Goal: Task Accomplishment & Management: Manage account settings

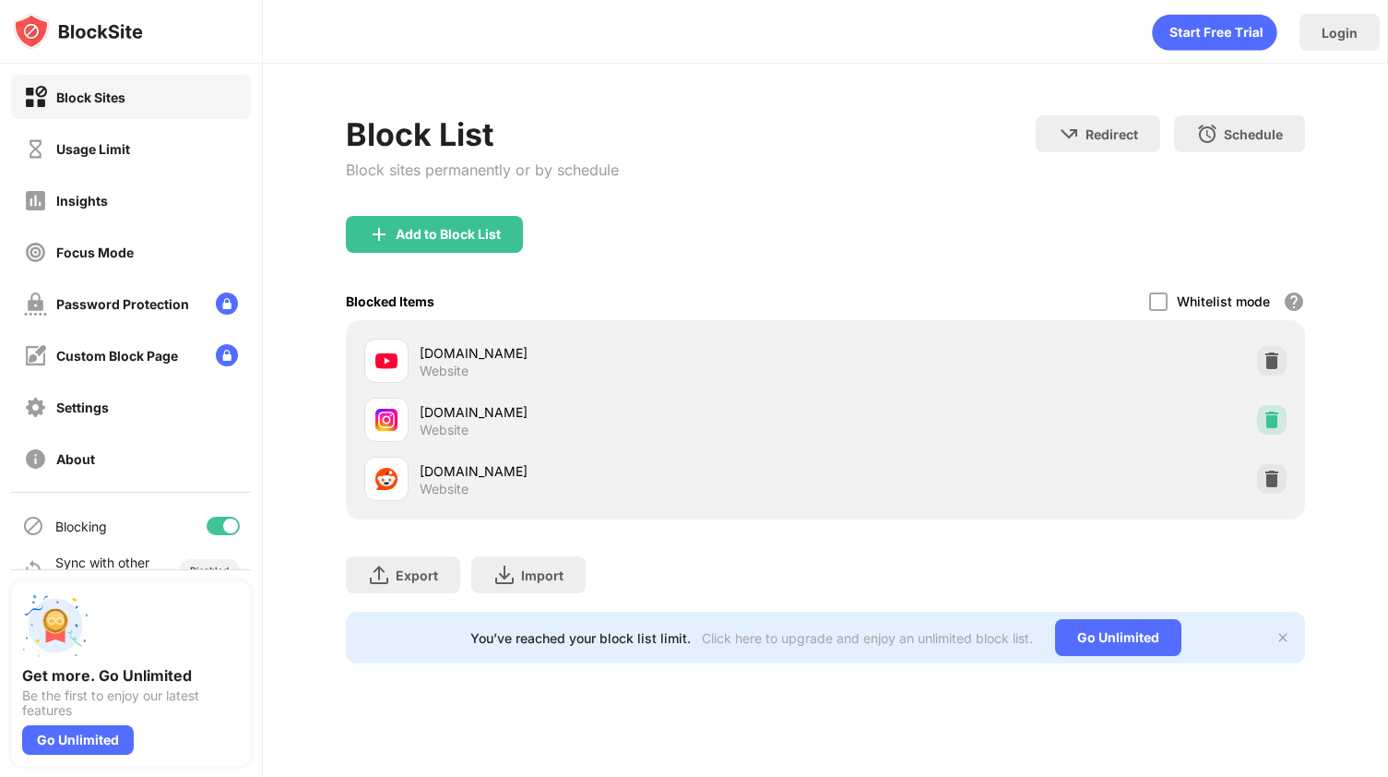
click at [1273, 420] on img at bounding box center [1272, 419] width 18 height 18
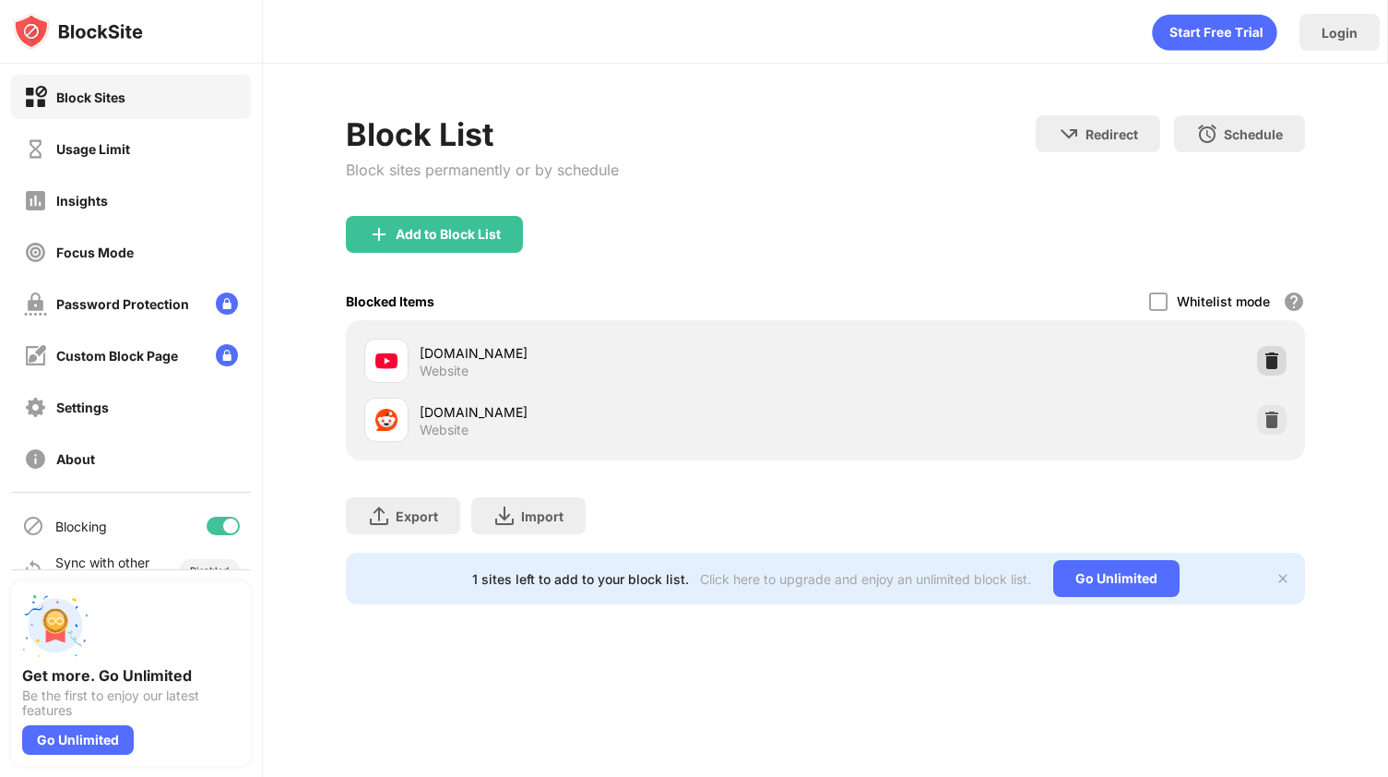
click at [1272, 354] on img at bounding box center [1272, 360] width 18 height 18
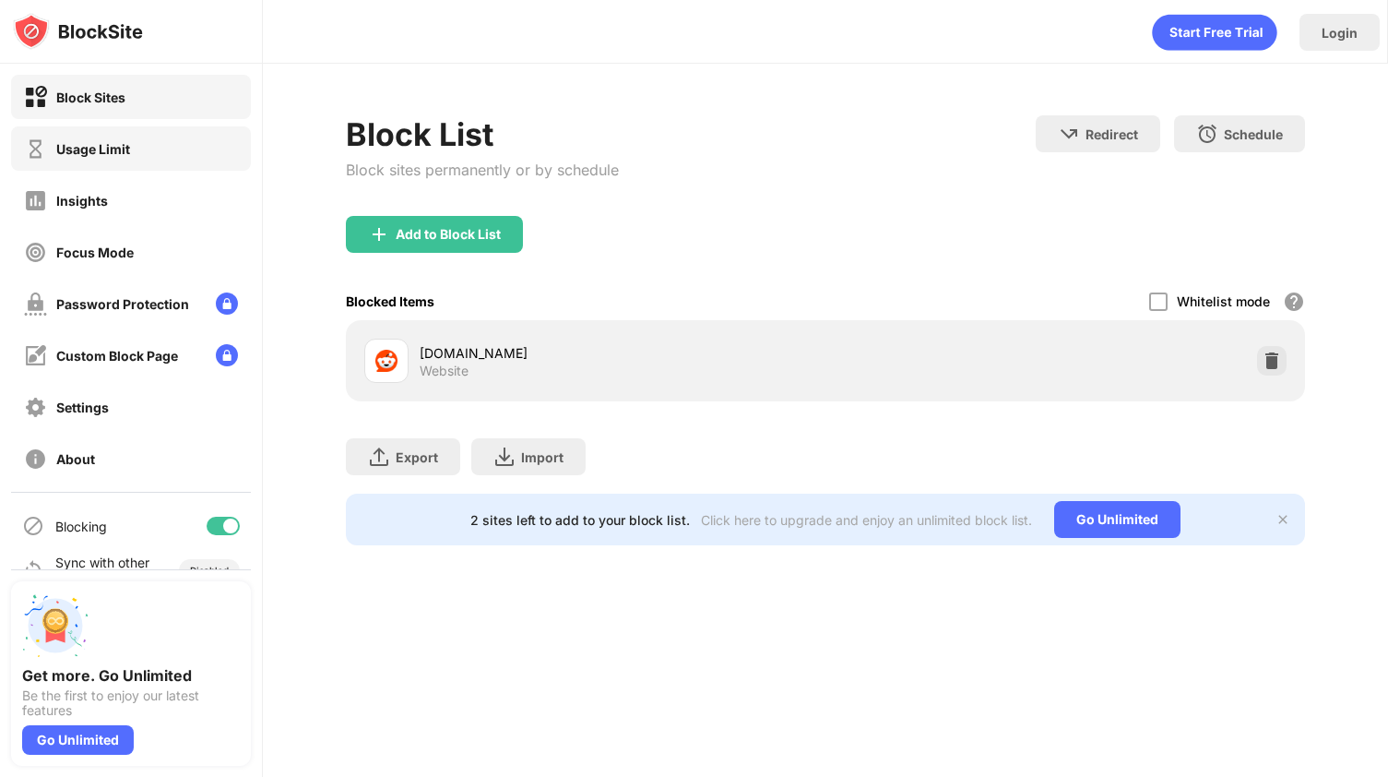
click at [119, 143] on div "Usage Limit" at bounding box center [93, 149] width 74 height 16
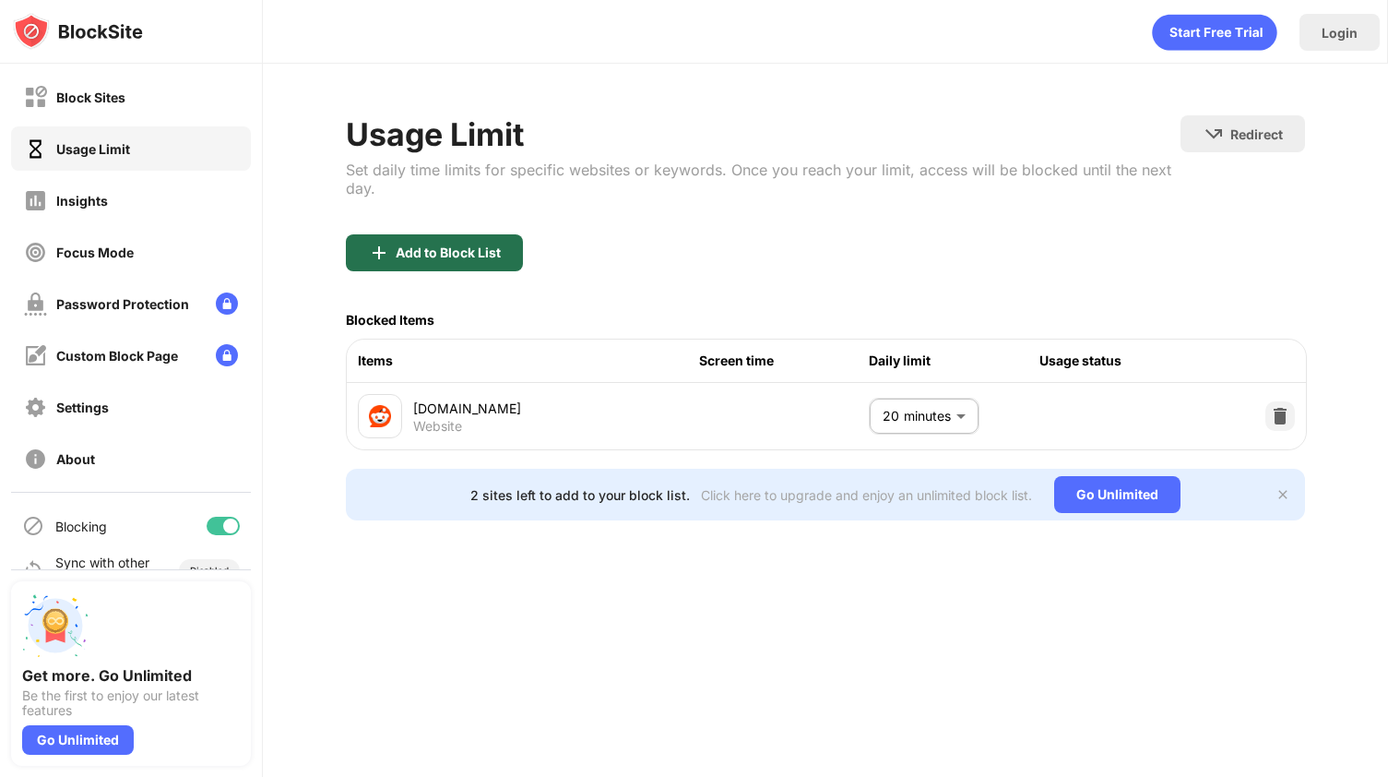
click at [428, 246] on div "Add to Block List" at bounding box center [448, 252] width 105 height 15
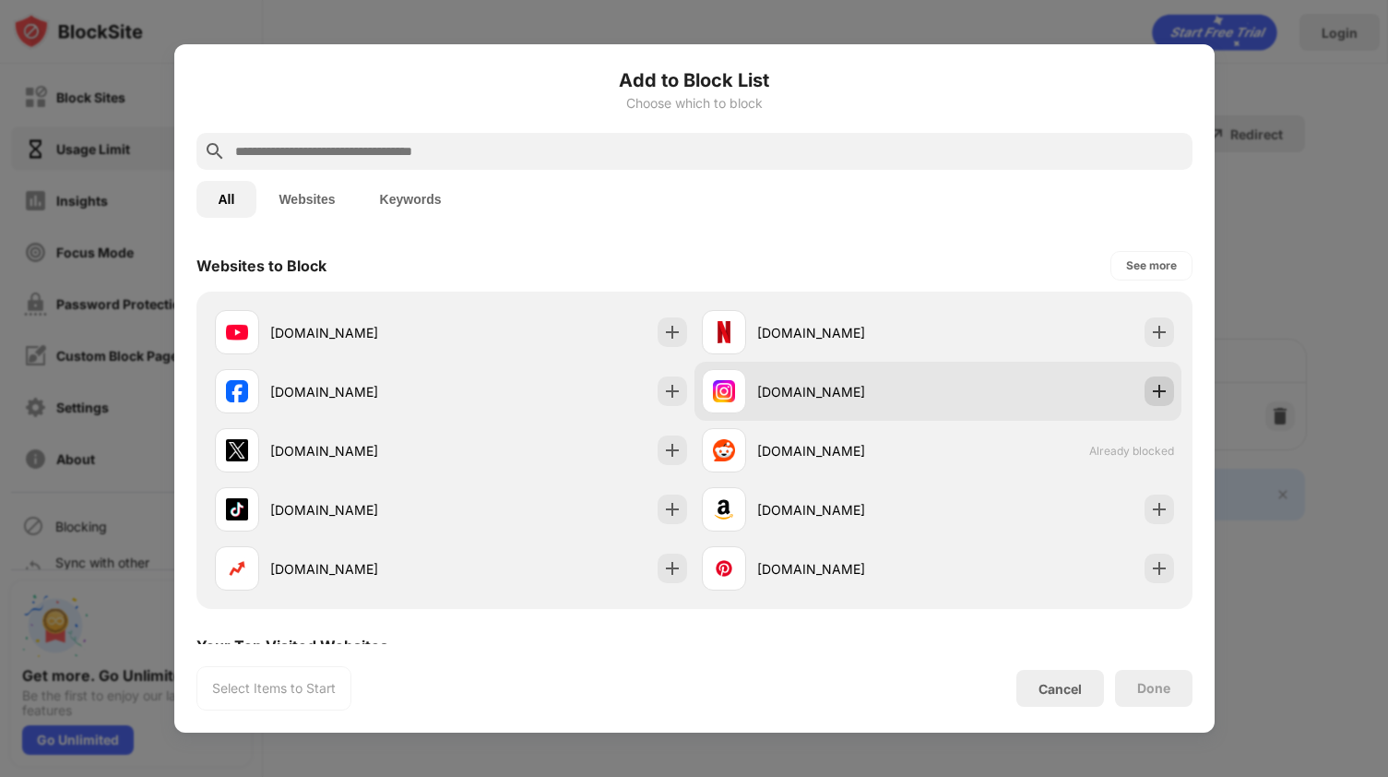
click at [1156, 395] on img at bounding box center [1159, 391] width 18 height 18
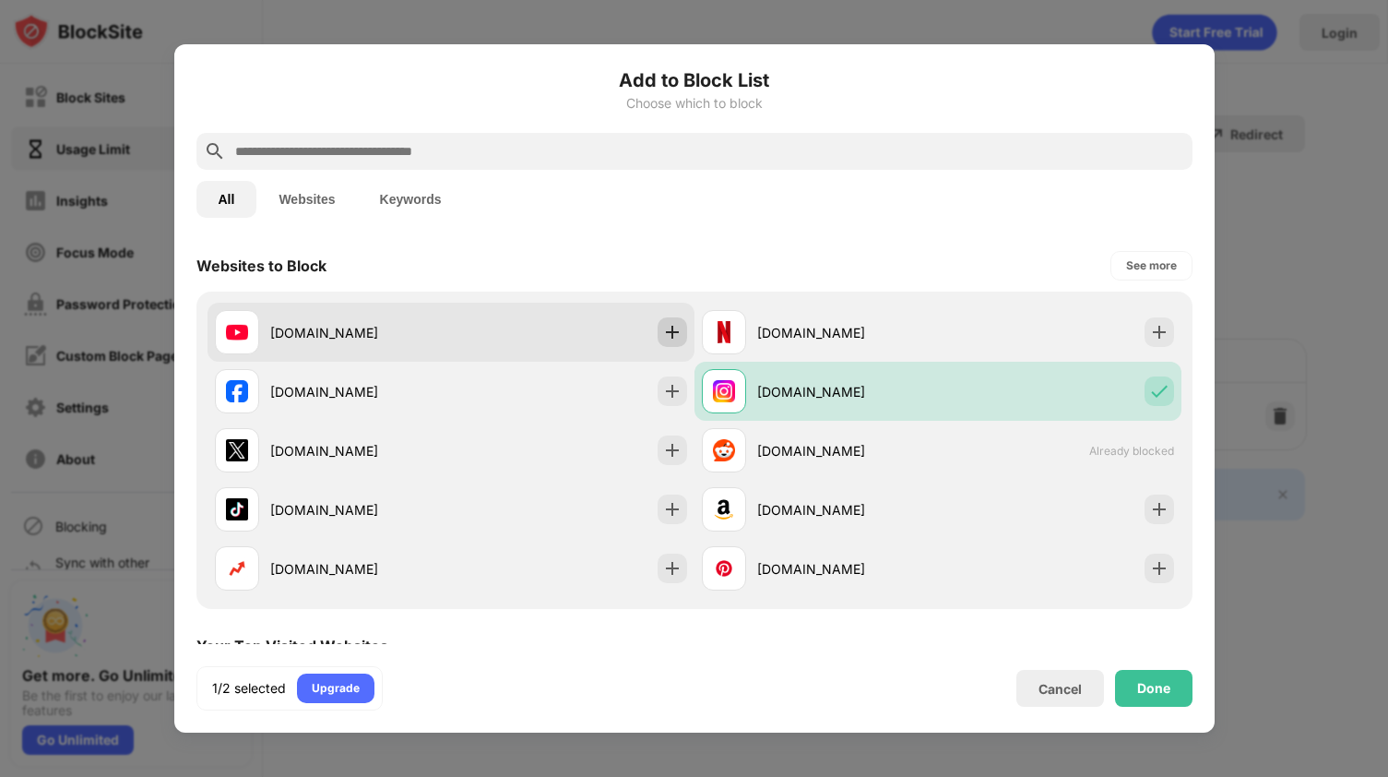
click at [670, 335] on img at bounding box center [672, 332] width 18 height 18
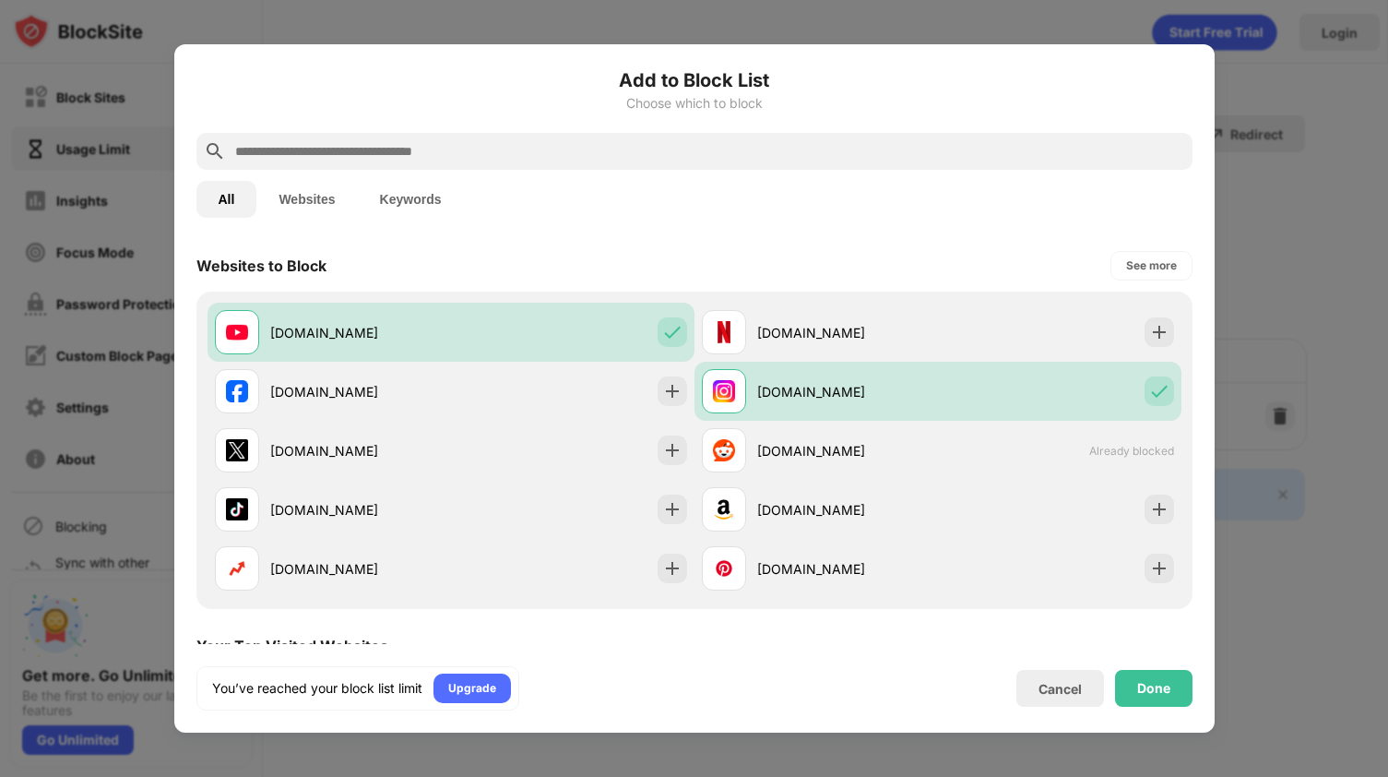
click at [1160, 684] on div "Done" at bounding box center [1153, 688] width 33 height 15
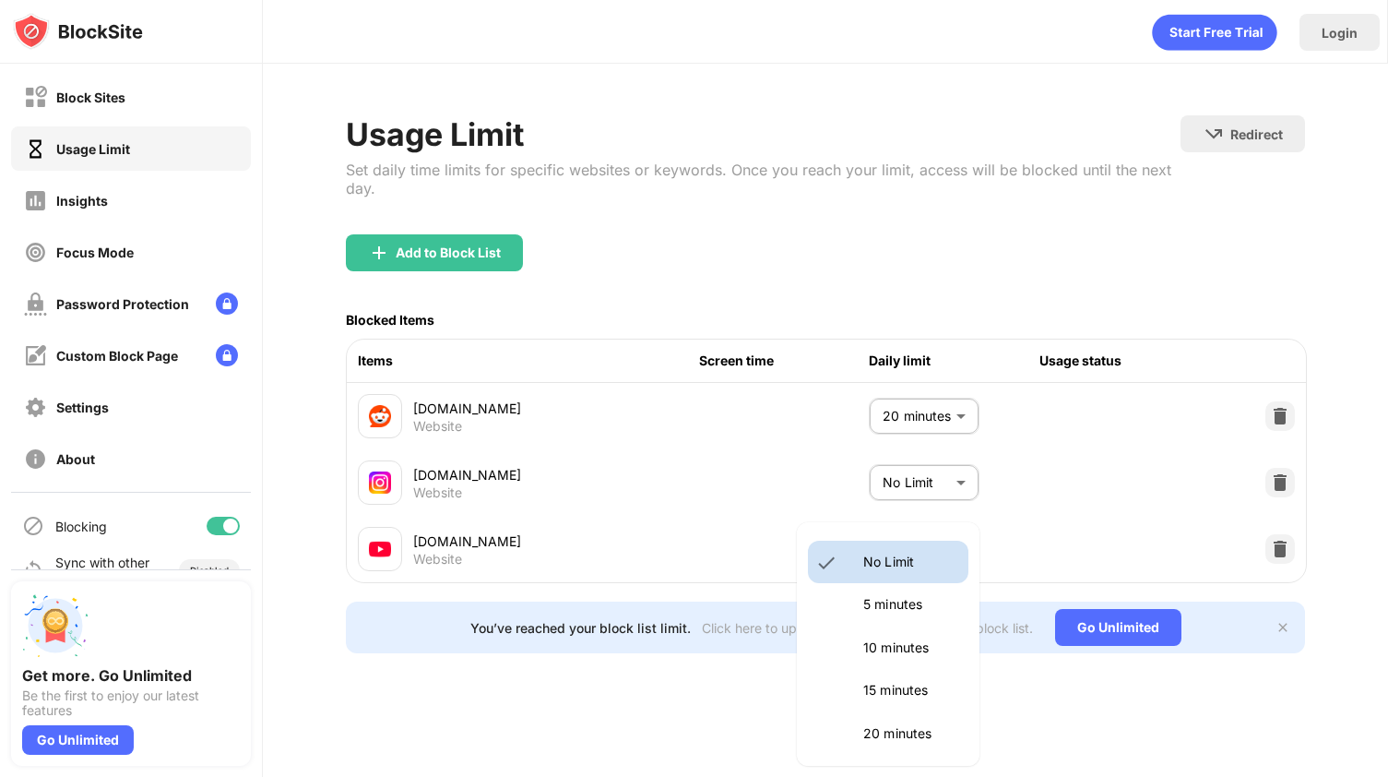
click at [929, 548] on body "Block Sites Usage Limit Insights Focus Mode Password Protection Custom Block Pa…" at bounding box center [694, 388] width 1388 height 777
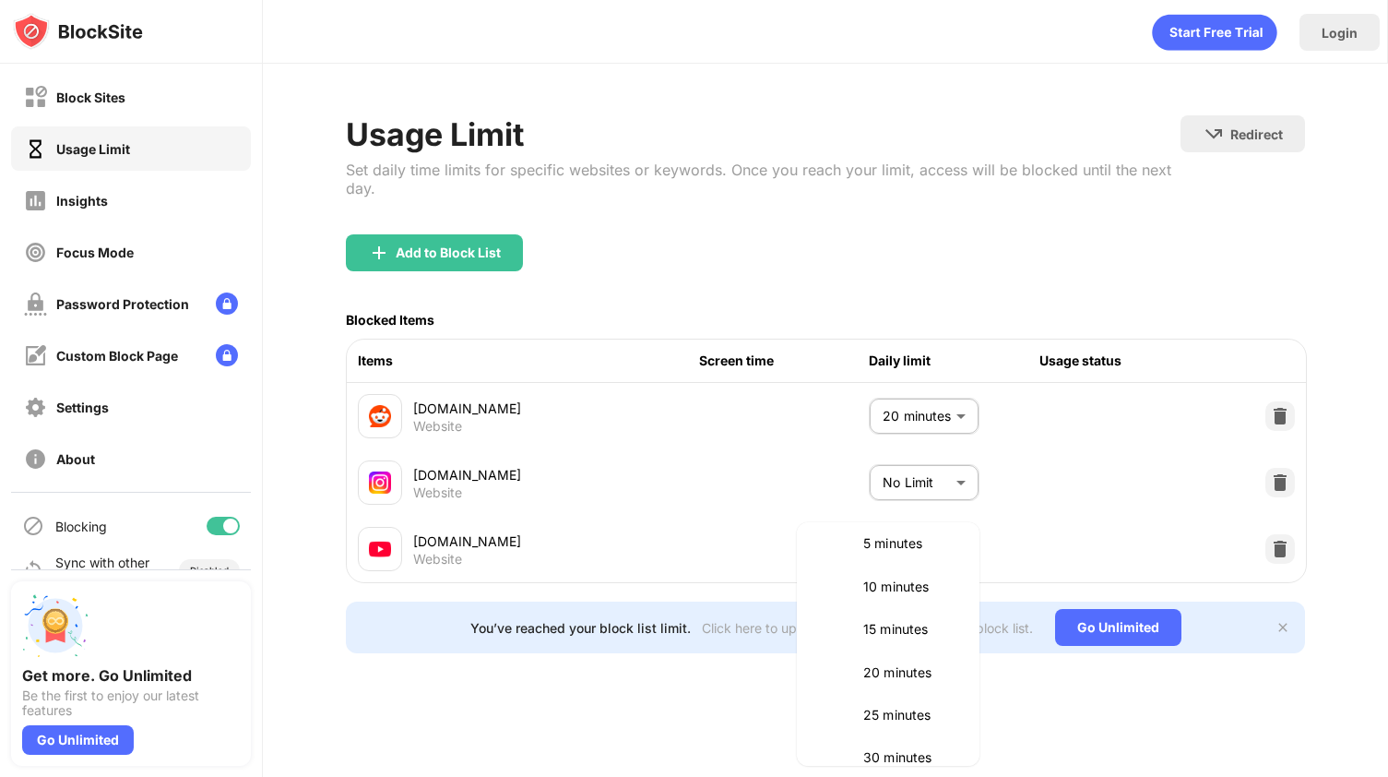
click at [906, 755] on p "30 minutes" at bounding box center [910, 757] width 94 height 20
type input "**"
click at [933, 476] on body "Block Sites Usage Limit Insights Focus Mode Password Protection Custom Block Pa…" at bounding box center [694, 388] width 1388 height 777
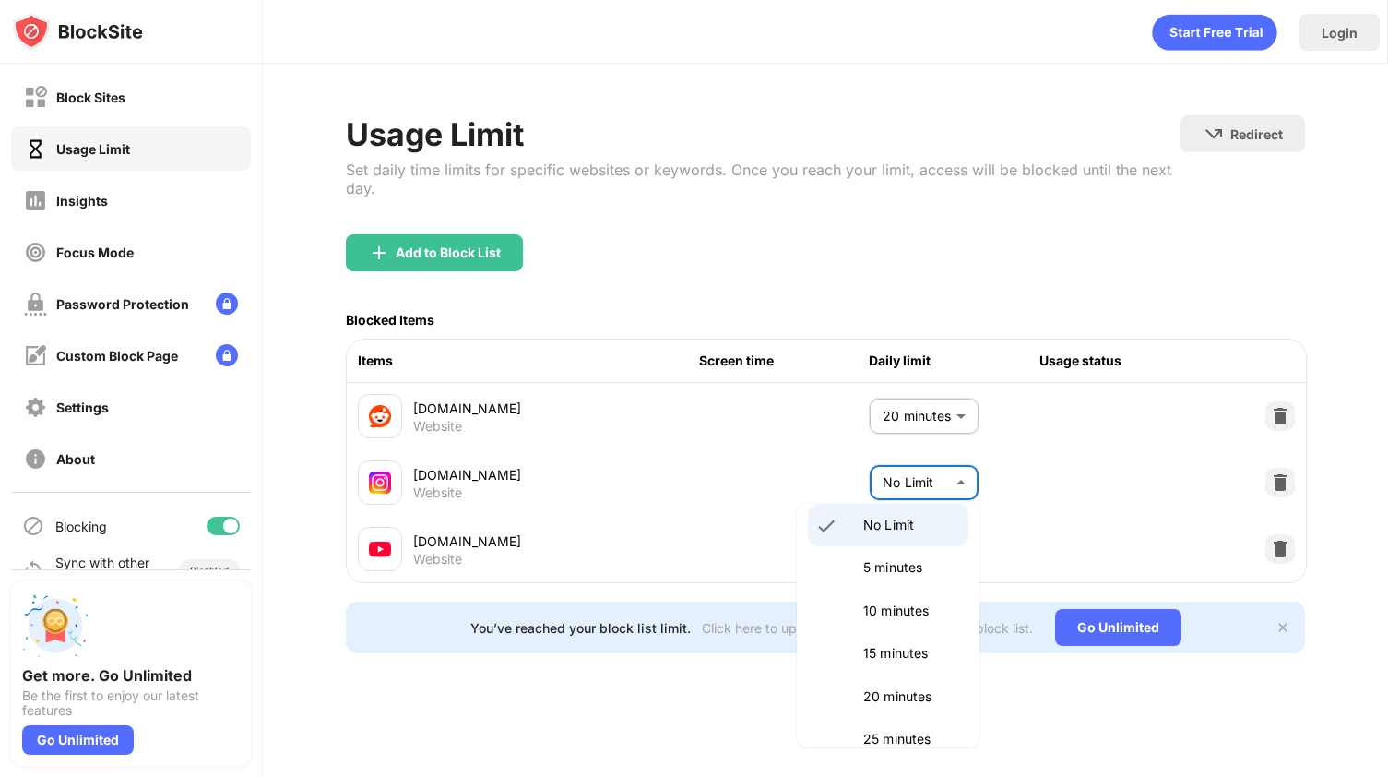
scroll to position [36, 0]
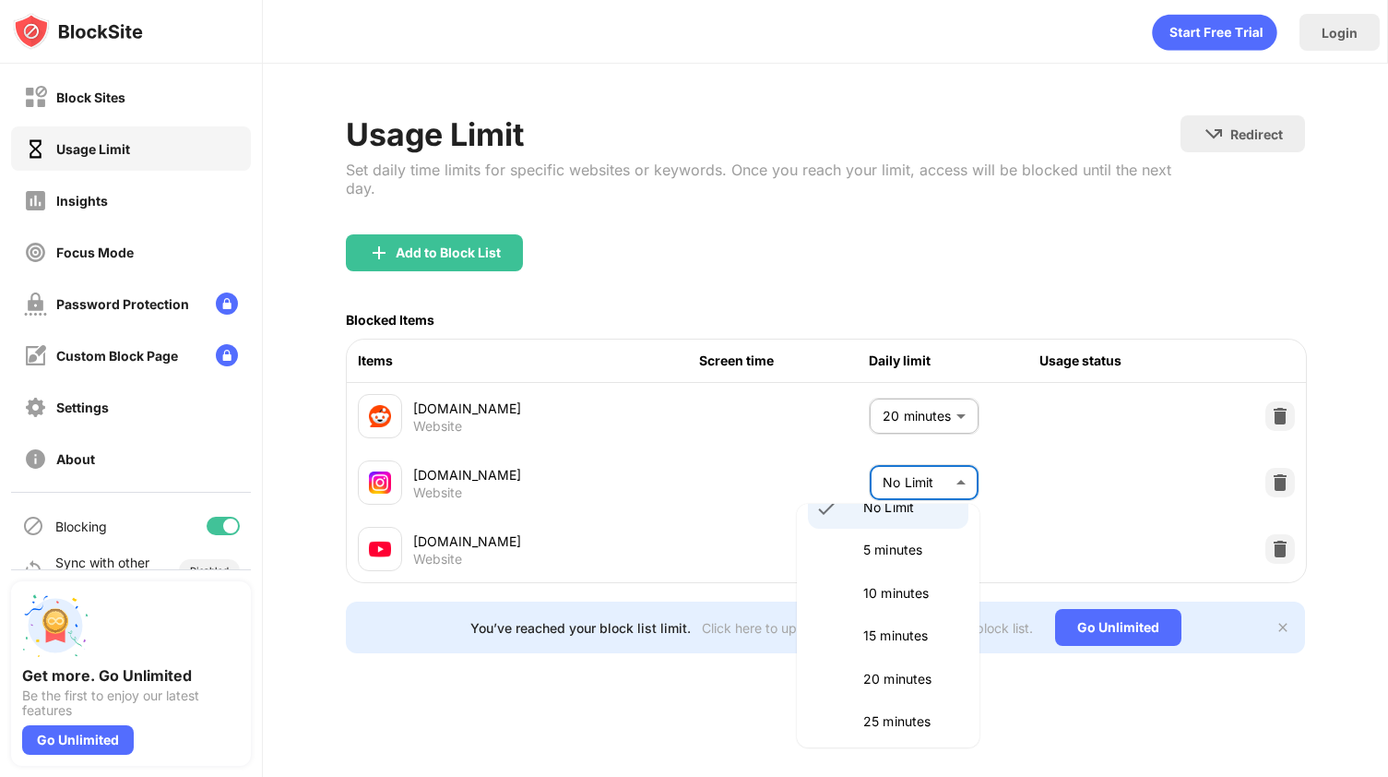
click at [916, 675] on p "20 minutes" at bounding box center [910, 679] width 94 height 20
type input "**"
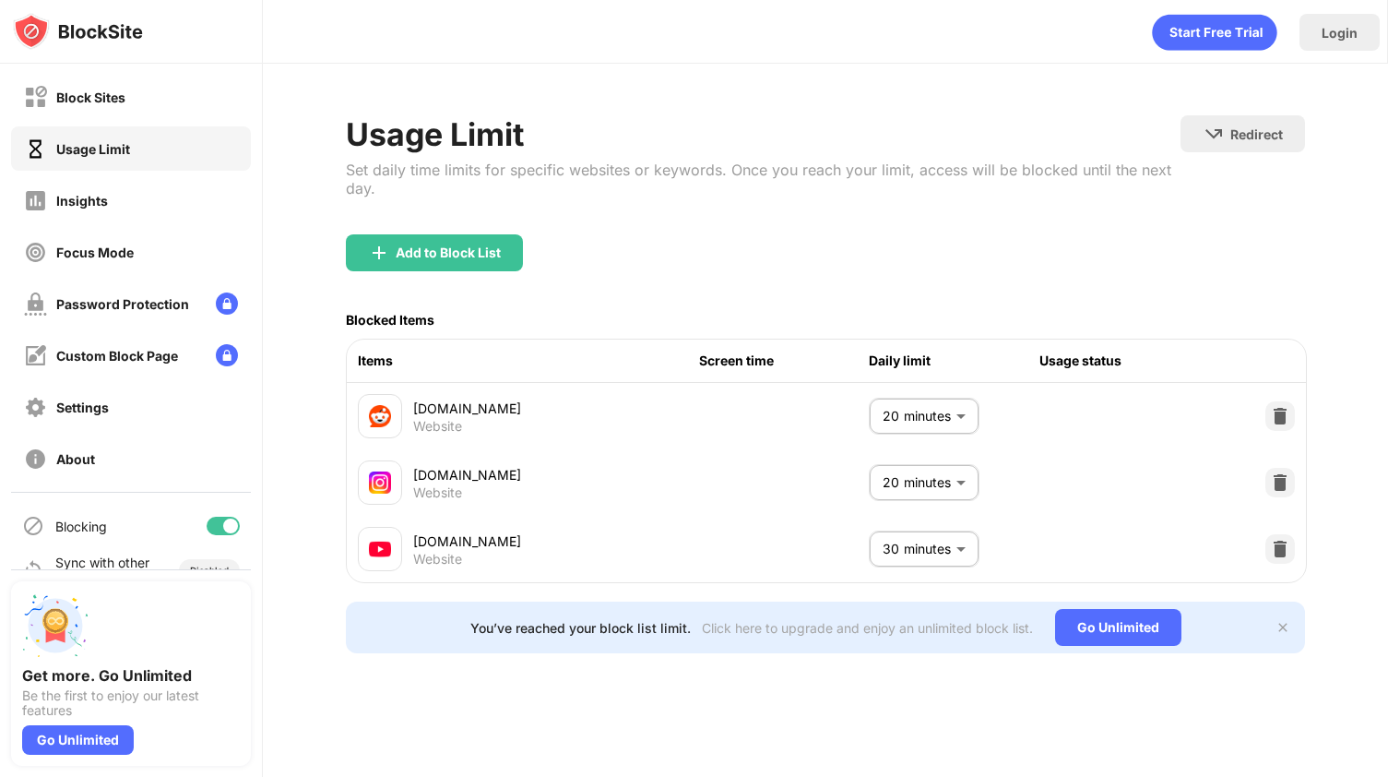
click at [1016, 724] on div "Login Usage Limit Set daily time limits for specific websites or keywords. Once…" at bounding box center [825, 388] width 1125 height 777
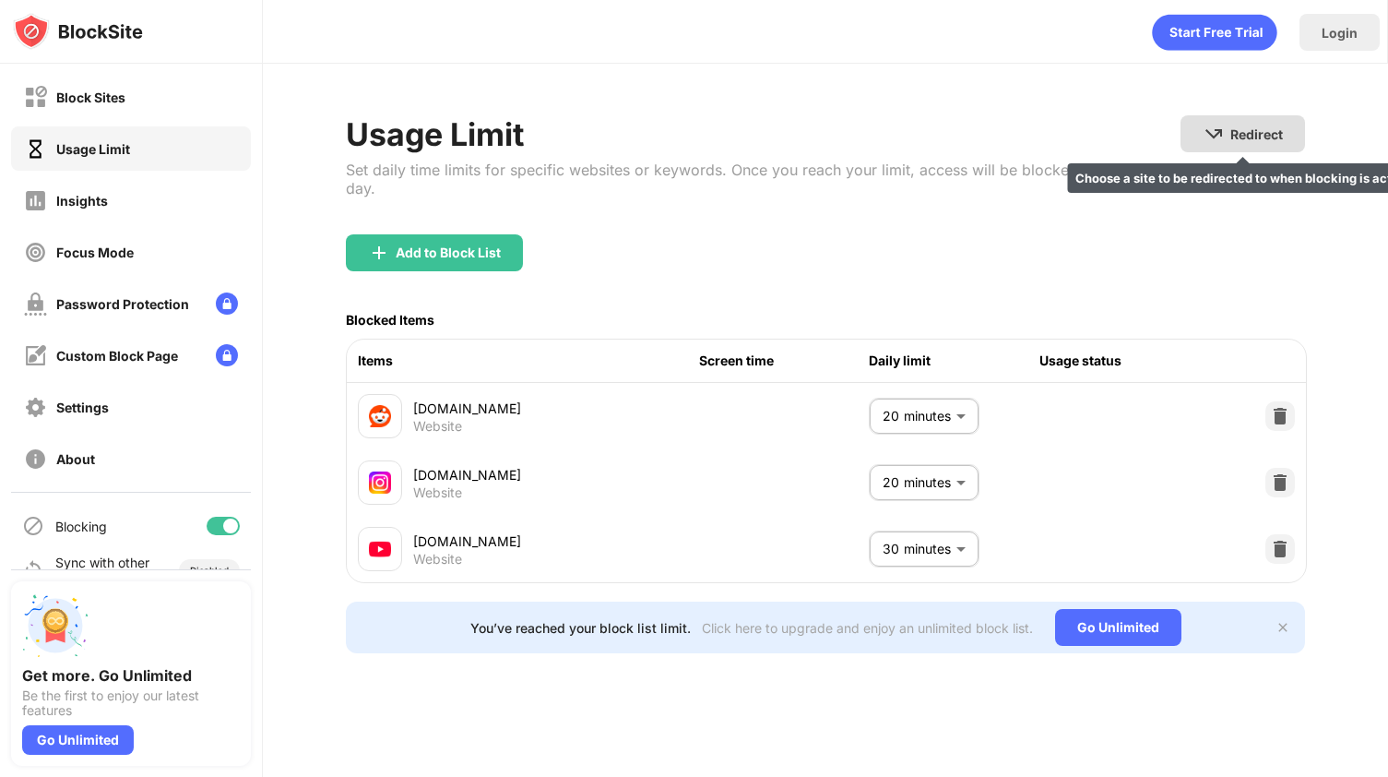
click at [1205, 132] on img at bounding box center [1214, 134] width 22 height 22
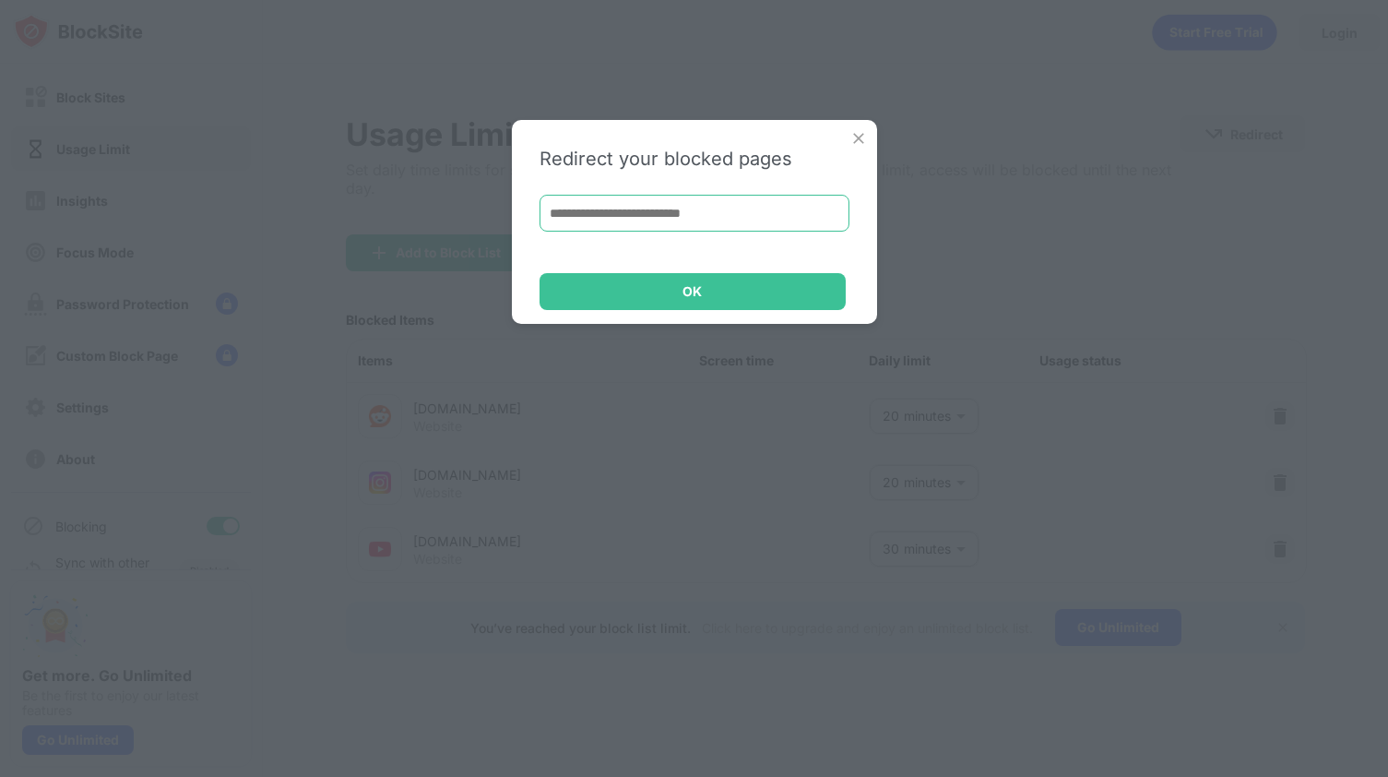
click at [779, 214] on input at bounding box center [695, 213] width 310 height 37
paste input "**********"
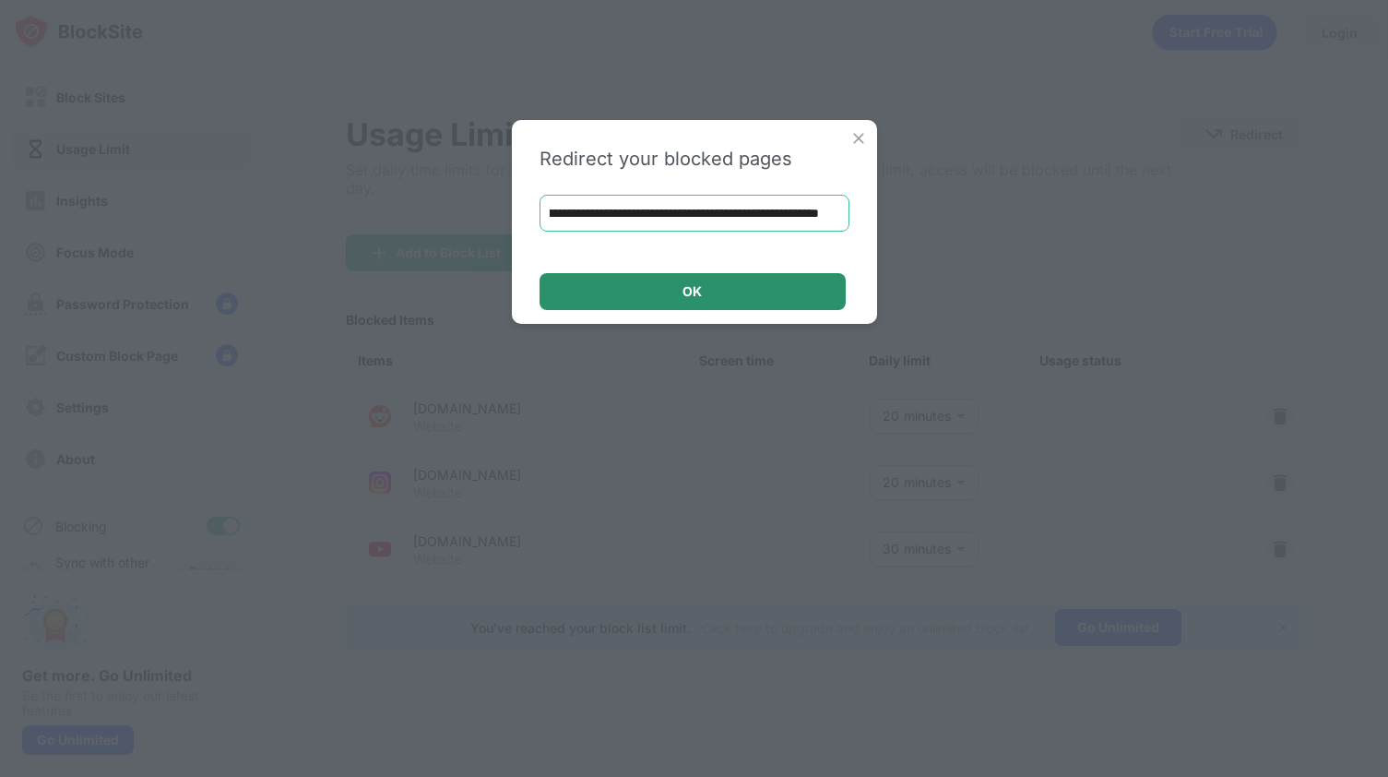
type input "**********"
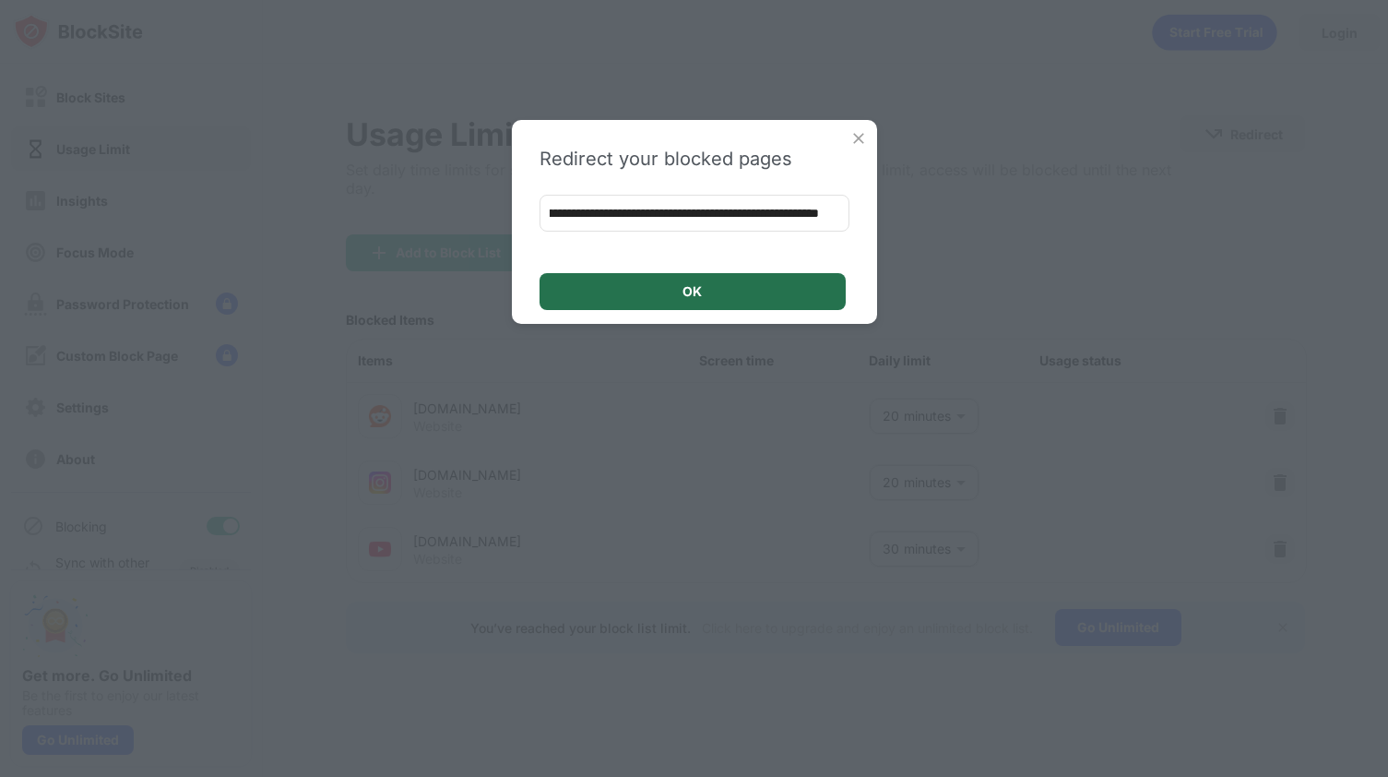
scroll to position [0, 0]
click at [708, 295] on div "OK" at bounding box center [693, 291] width 306 height 37
